Goal: Find specific page/section: Find specific page/section

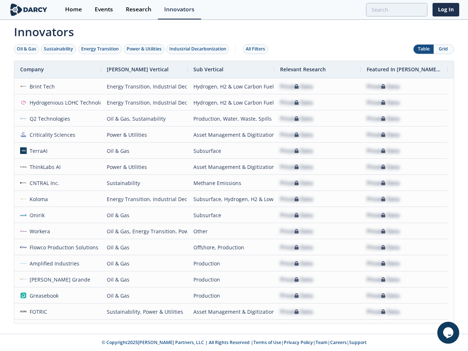
click at [27, 49] on div "Oil & Gas" at bounding box center [26, 49] width 19 height 7
click at [59, 49] on div "Sustainability" at bounding box center [58, 49] width 29 height 7
click at [100, 49] on div "Energy Transition" at bounding box center [100, 49] width 38 height 7
click at [145, 49] on div "Power & Utilities" at bounding box center [143, 49] width 35 height 7
click at [199, 49] on div "Industrial Decarbonization" at bounding box center [197, 49] width 57 height 7
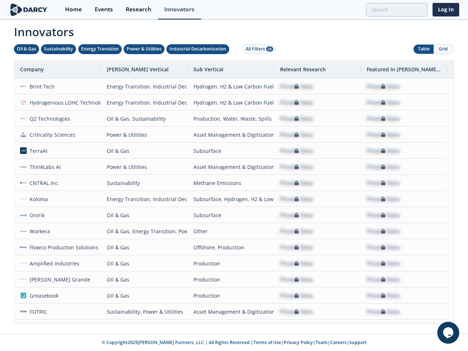
click at [257, 49] on div "All Filters 28" at bounding box center [258, 49] width 27 height 7
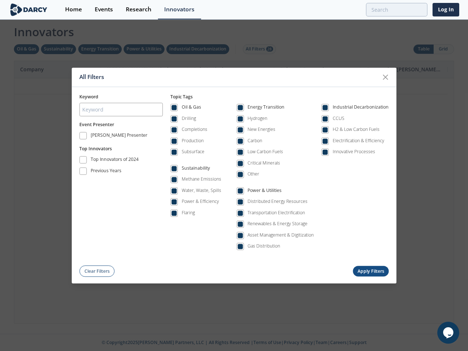
click at [443, 49] on div "All Filters Keyword Event Presenter [PERSON_NAME] Presenter Top Innovators Top …" at bounding box center [234, 175] width 468 height 351
